Goal: Transaction & Acquisition: Purchase product/service

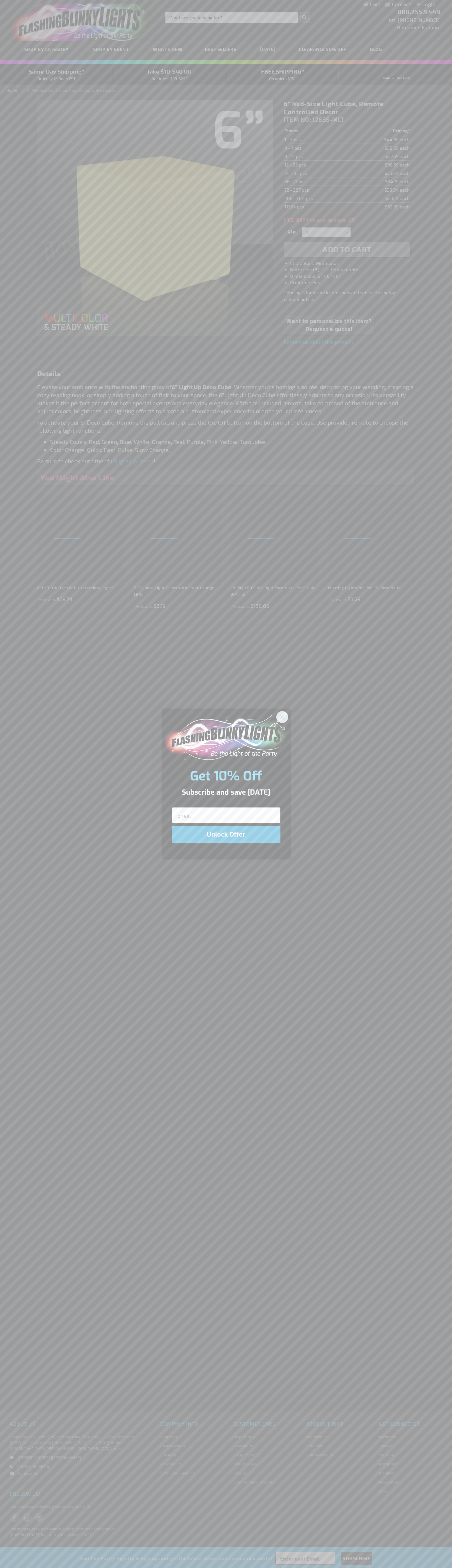
click at [282, 716] on icon "Close dialog" at bounding box center [281, 716] width 4 height 4
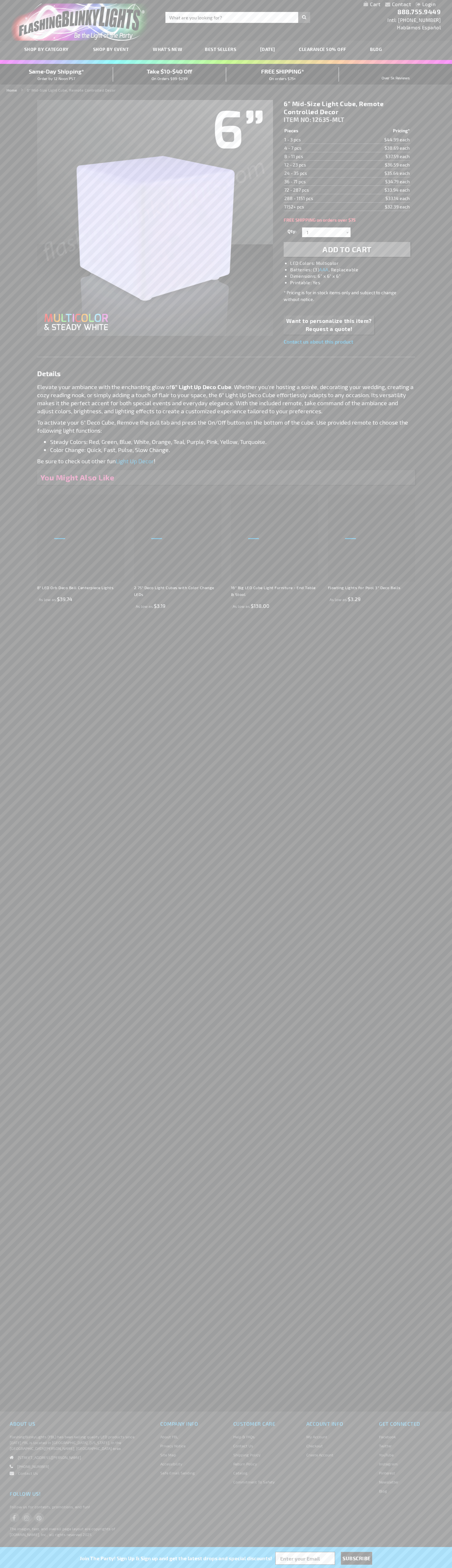
click at [347, 250] on span "Add to Cart" at bounding box center [347, 249] width 49 height 9
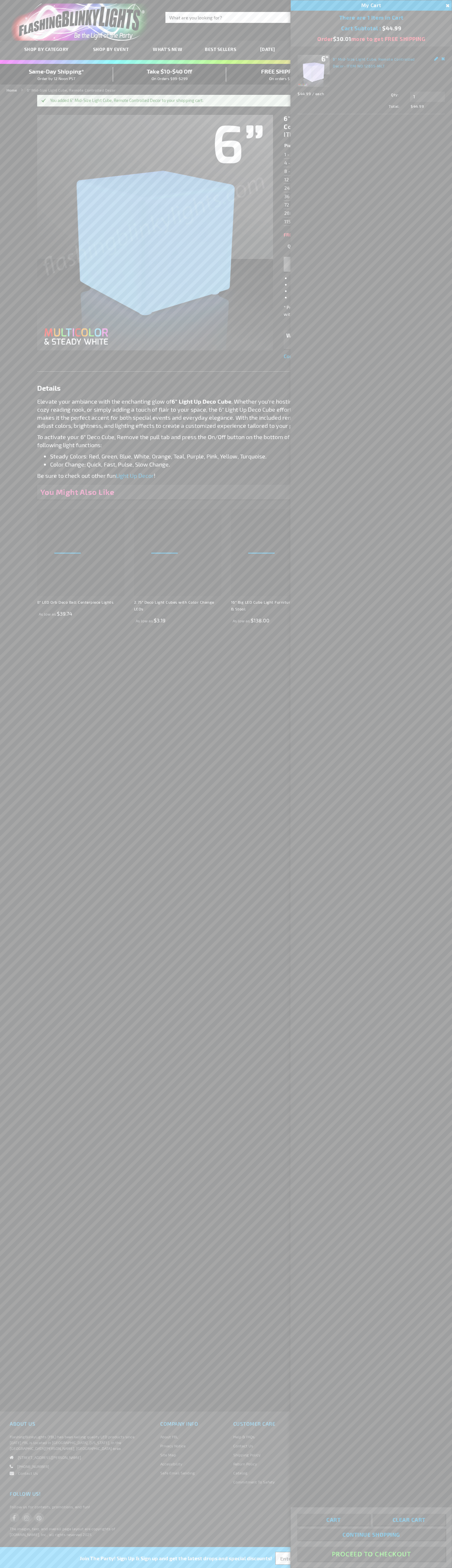
click at [371, 1554] on button "Proceed To Checkout" at bounding box center [371, 1554] width 148 height 15
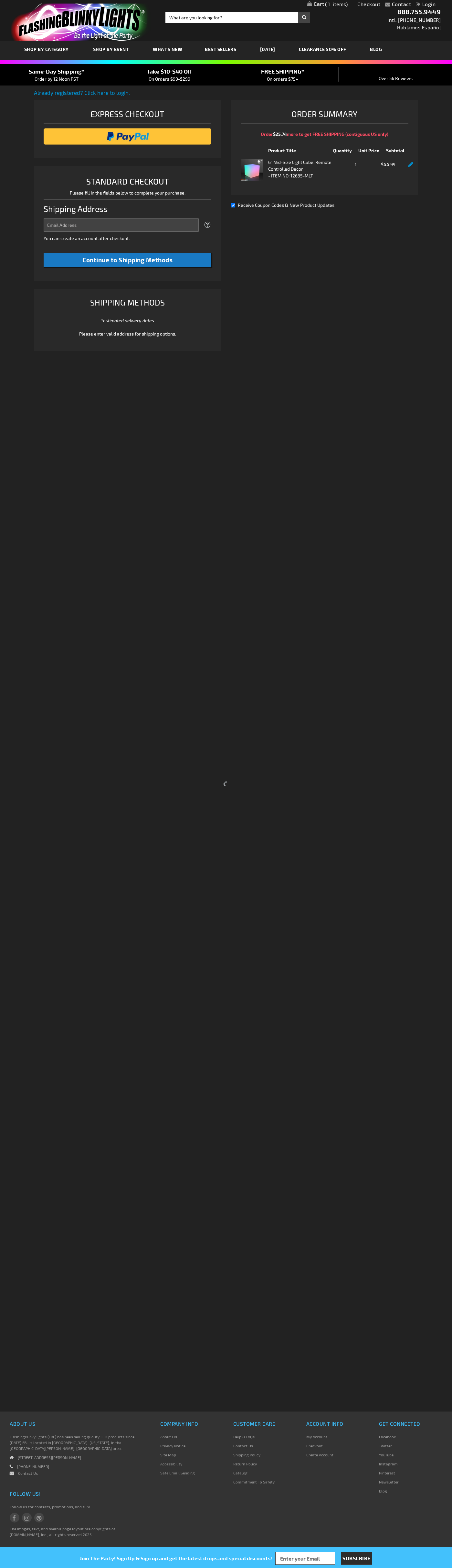
select select "US"
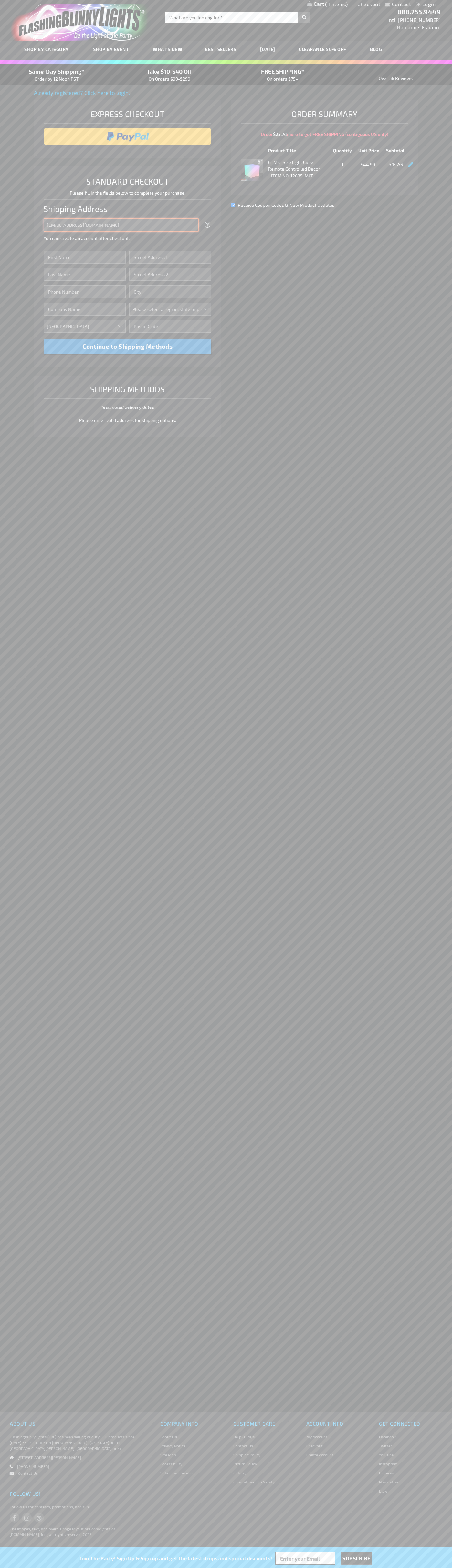
type input "johnsmith005@storebotmail.joonix.net"
type input "John"
type input "2590 Pearl Street"
type input "First floor"
type input "boulder"
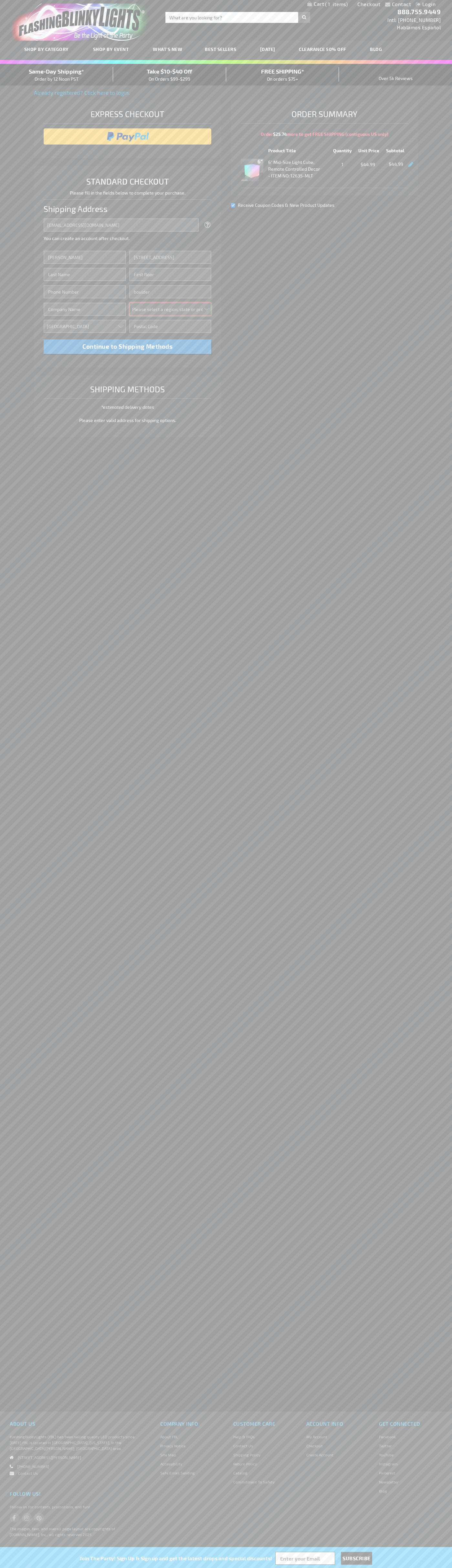
select select "13"
type input "80302"
type input "Smith"
type input "6502530000"
type input "John Smith"
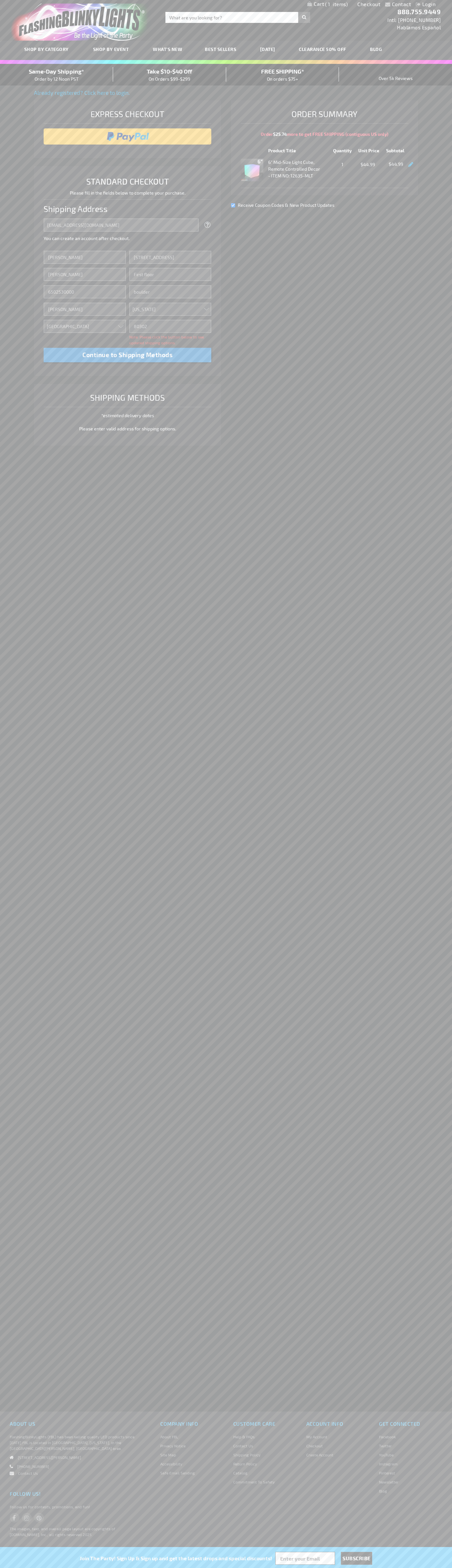
click at [57, 75] on div "Same-Day Shipping* Order by 12 Noon PST" at bounding box center [57, 74] width 113 height 15
click at [127, 136] on input "image" at bounding box center [127, 136] width 161 height 13
